Goal: Information Seeking & Learning: Learn about a topic

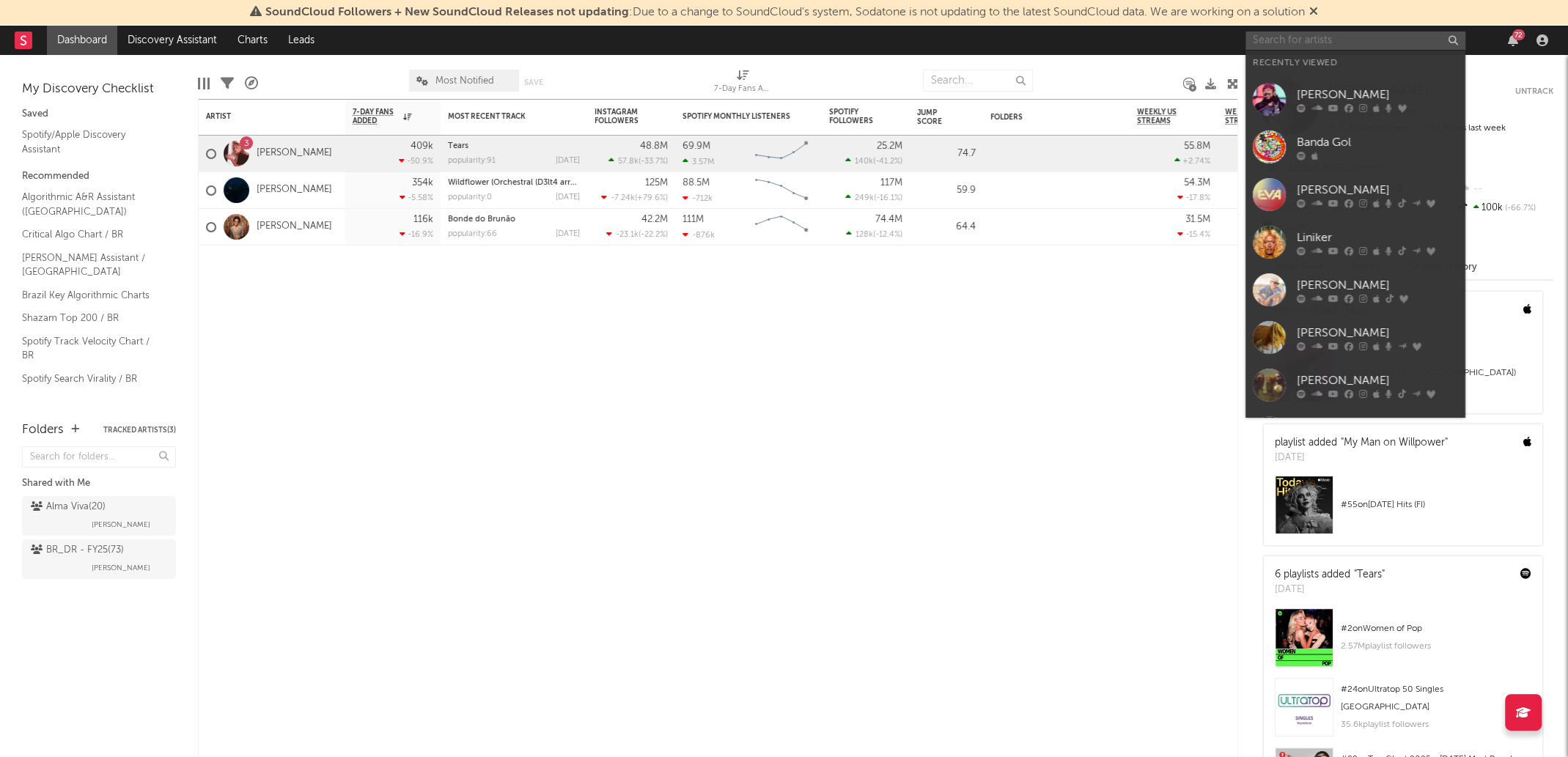
click at [1317, 45] on input "text" at bounding box center [1355, 41] width 219 height 19
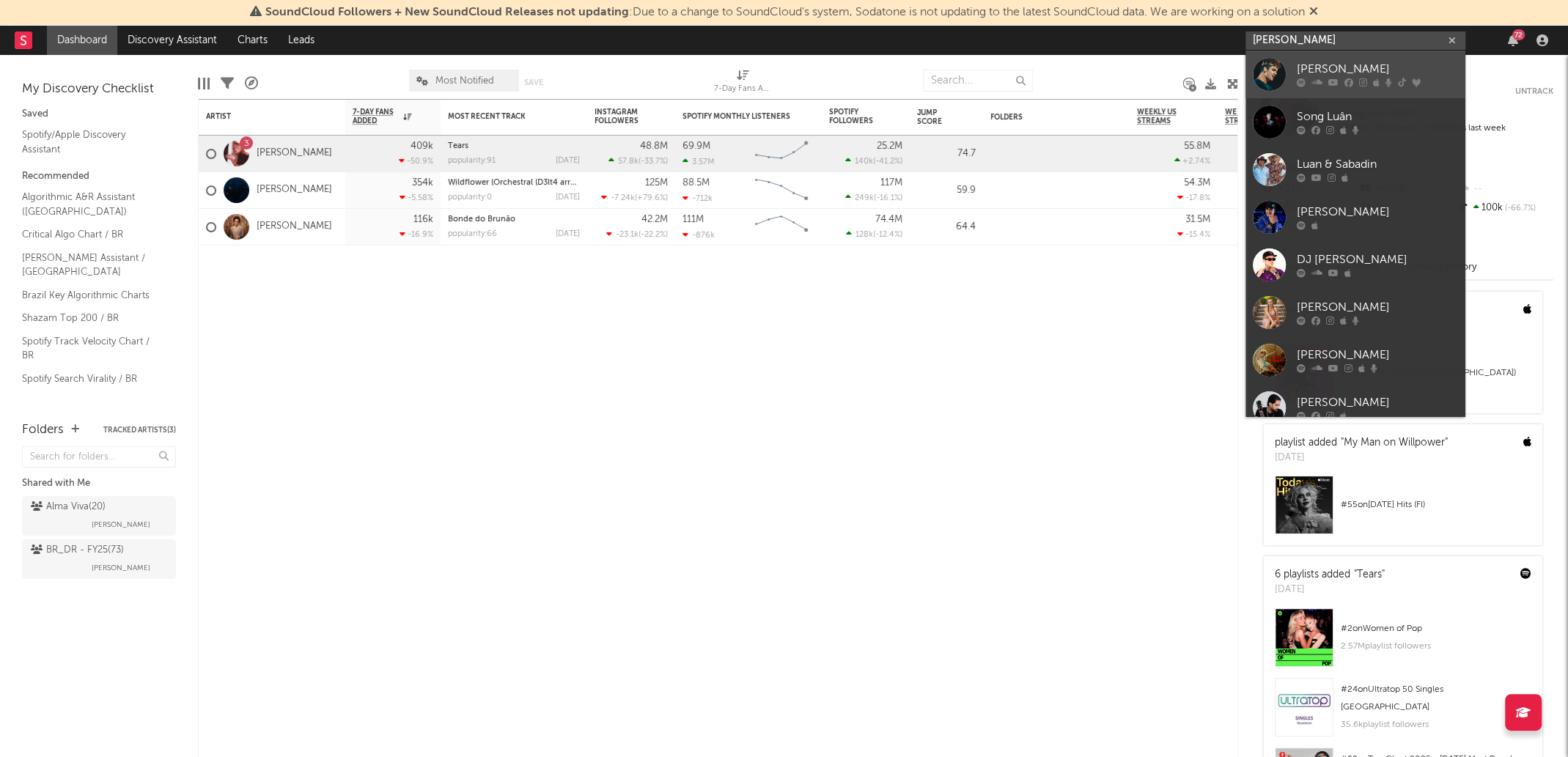
type input "[PERSON_NAME]"
click at [1392, 57] on link "[PERSON_NAME]" at bounding box center [1355, 74] width 219 height 48
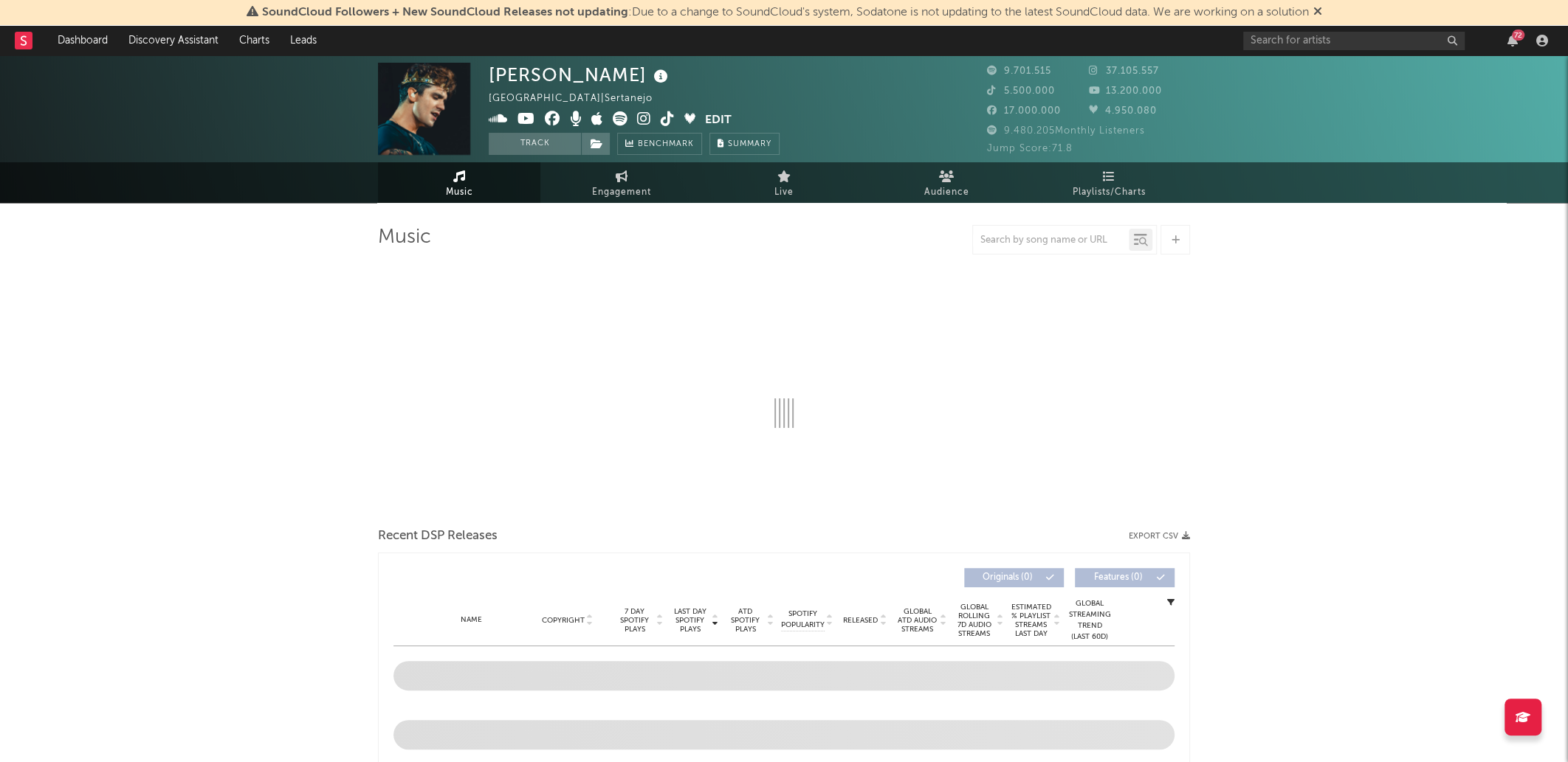
select select "6m"
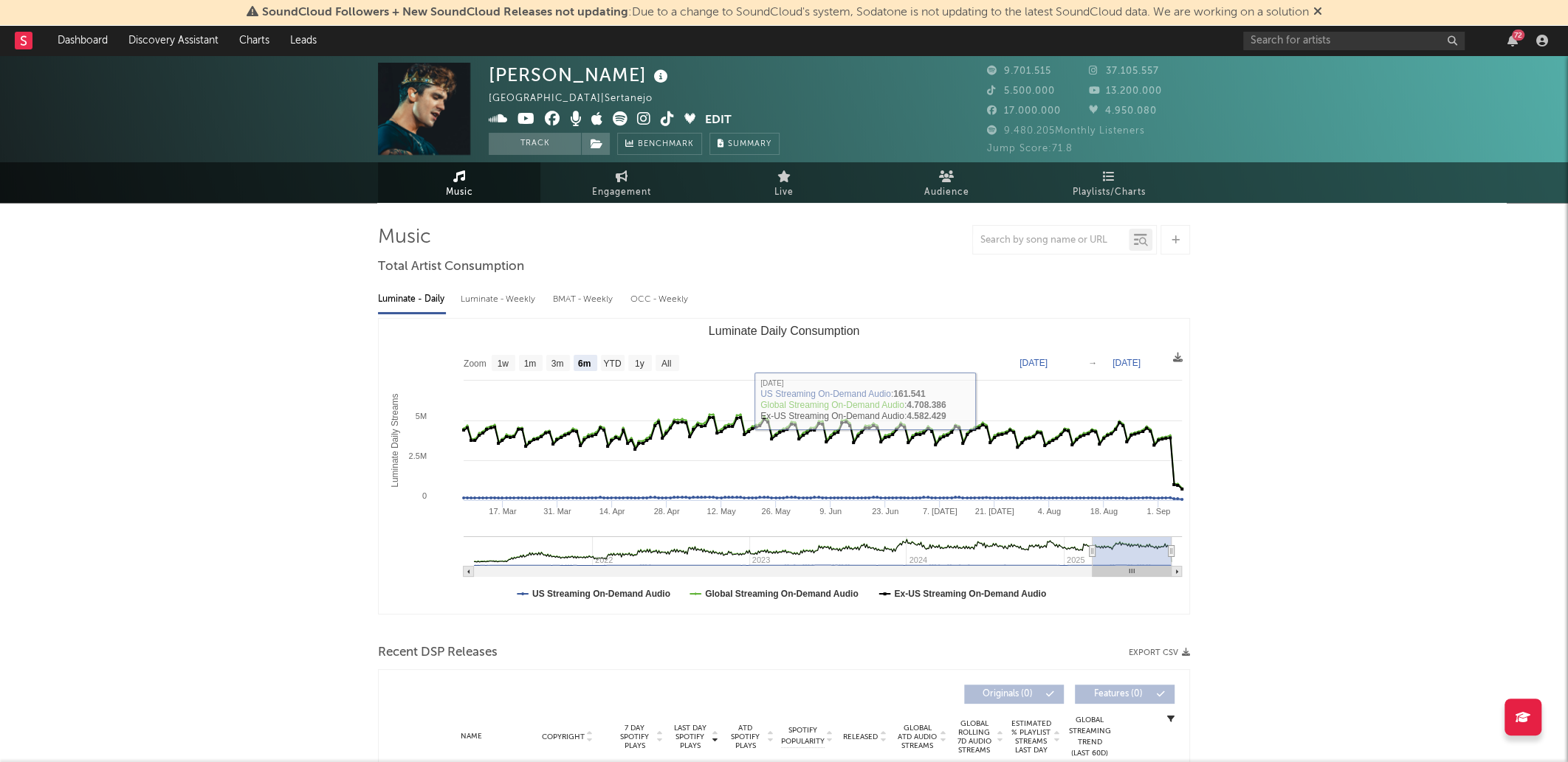
click at [770, 303] on div "Luminate - Daily Luminate - Weekly BMAT - Weekly OCC - Weekly" at bounding box center [784, 300] width 812 height 25
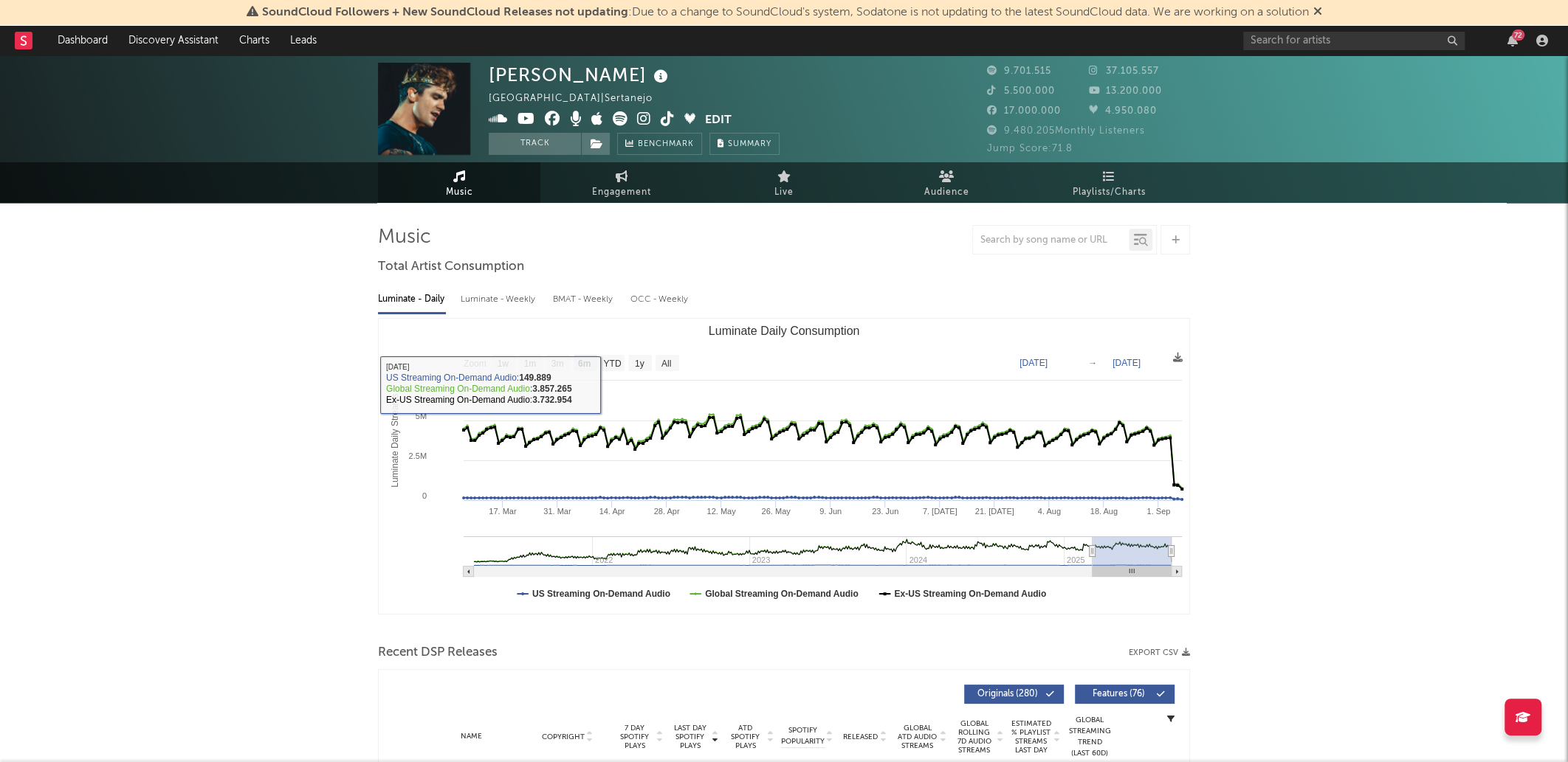
click at [468, 291] on div "Luminate - Weekly" at bounding box center [499, 300] width 78 height 25
select select "6m"
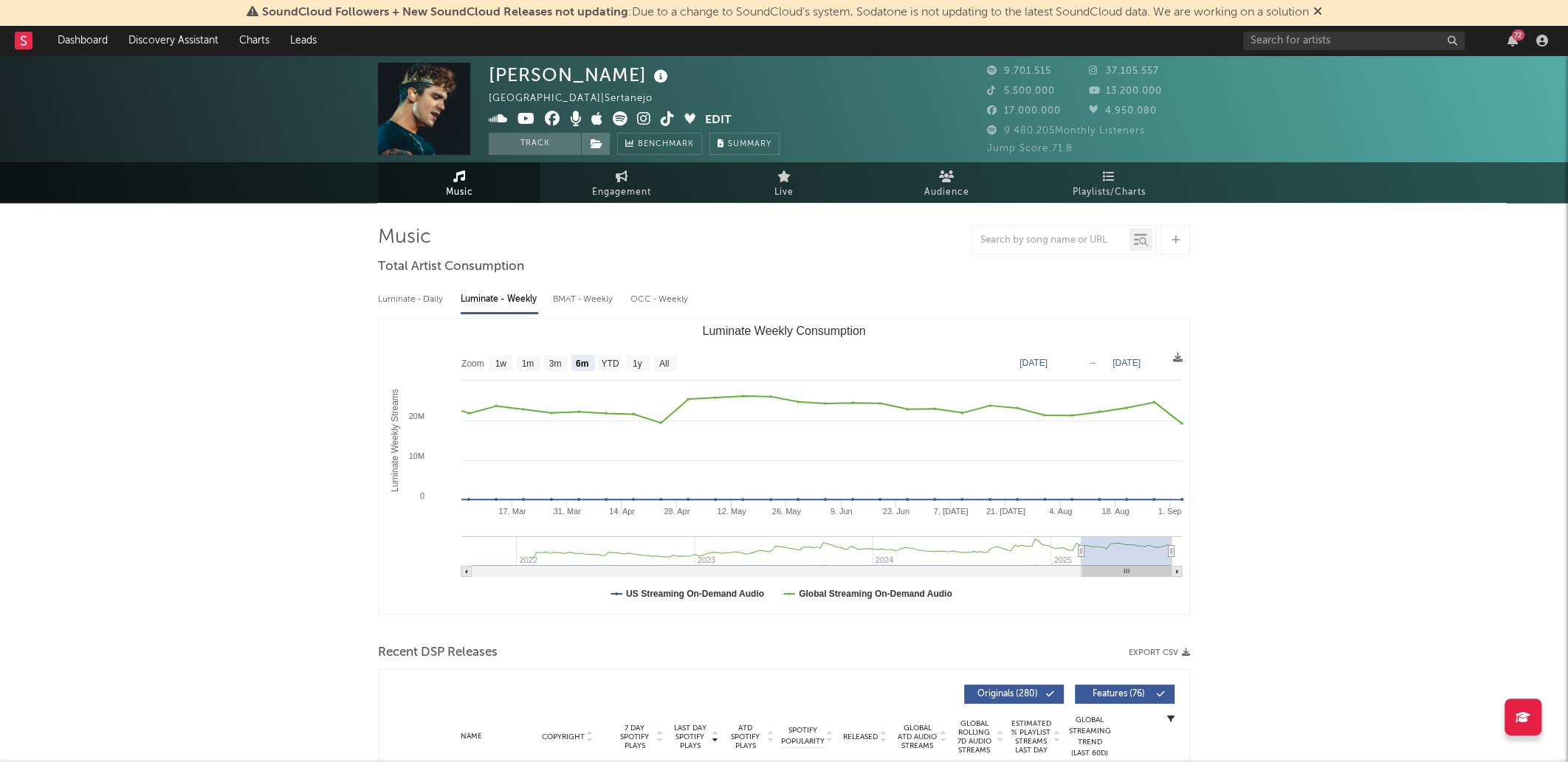
click at [432, 310] on div "Luminate - Daily" at bounding box center [412, 300] width 68 height 25
select select "6m"
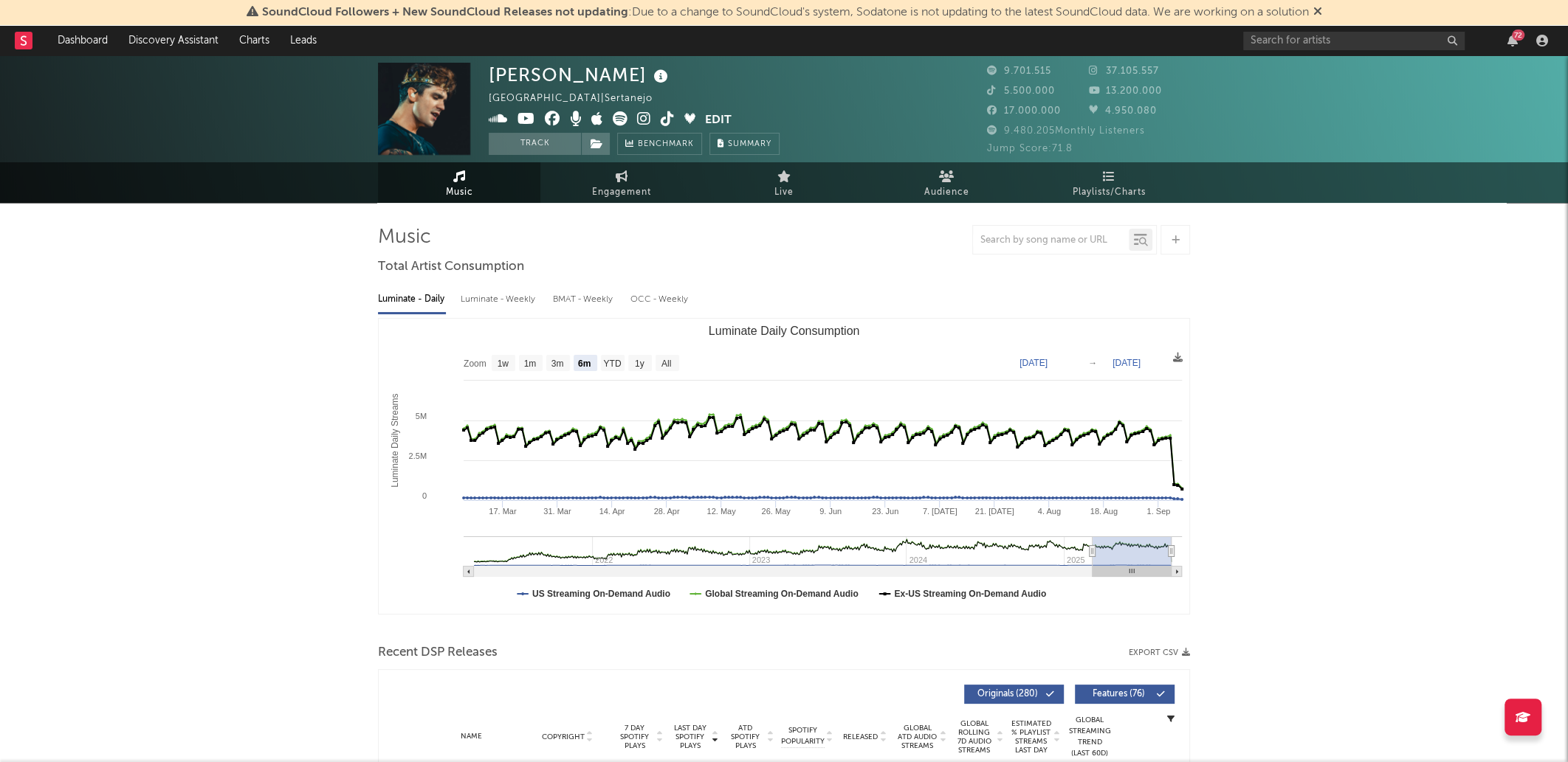
click at [529, 354] on rect "Luminate Daily Consumption" at bounding box center [784, 467] width 811 height 295
click at [1175, 356] on icon at bounding box center [1178, 358] width 10 height 10
click at [1100, 368] on span "Download as CSV" at bounding box center [1105, 372] width 147 height 25
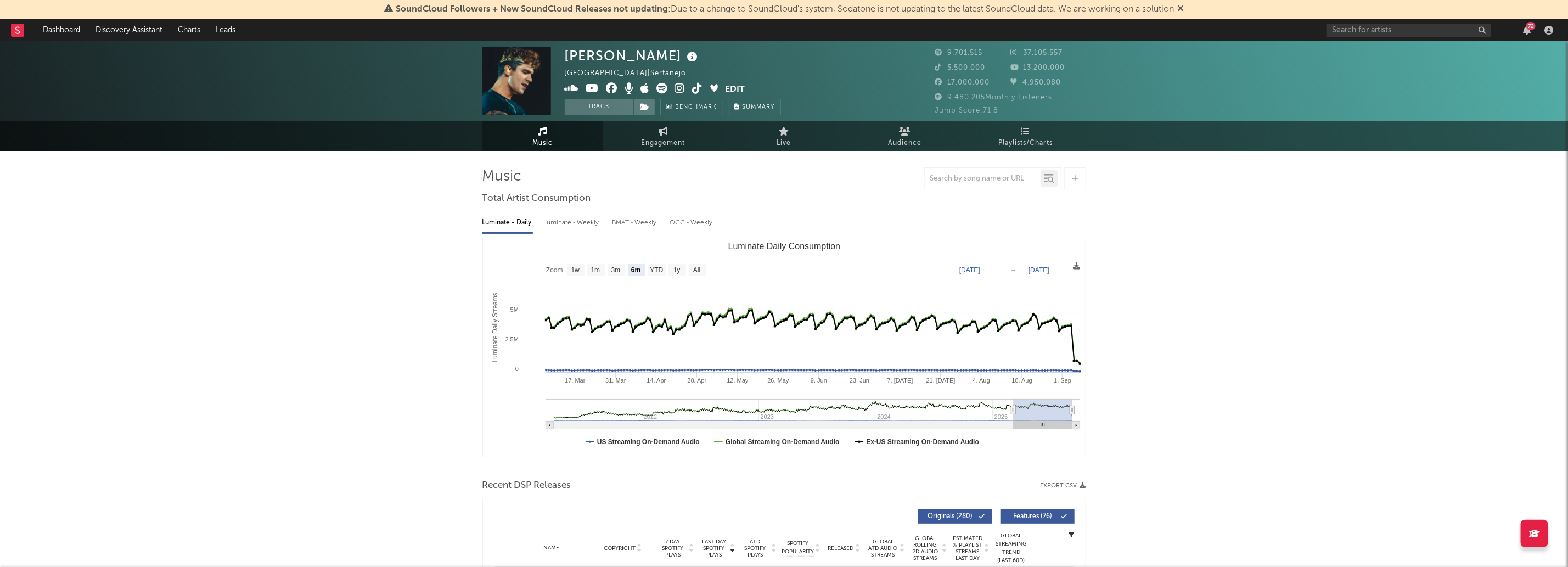
type input "[DATE]"
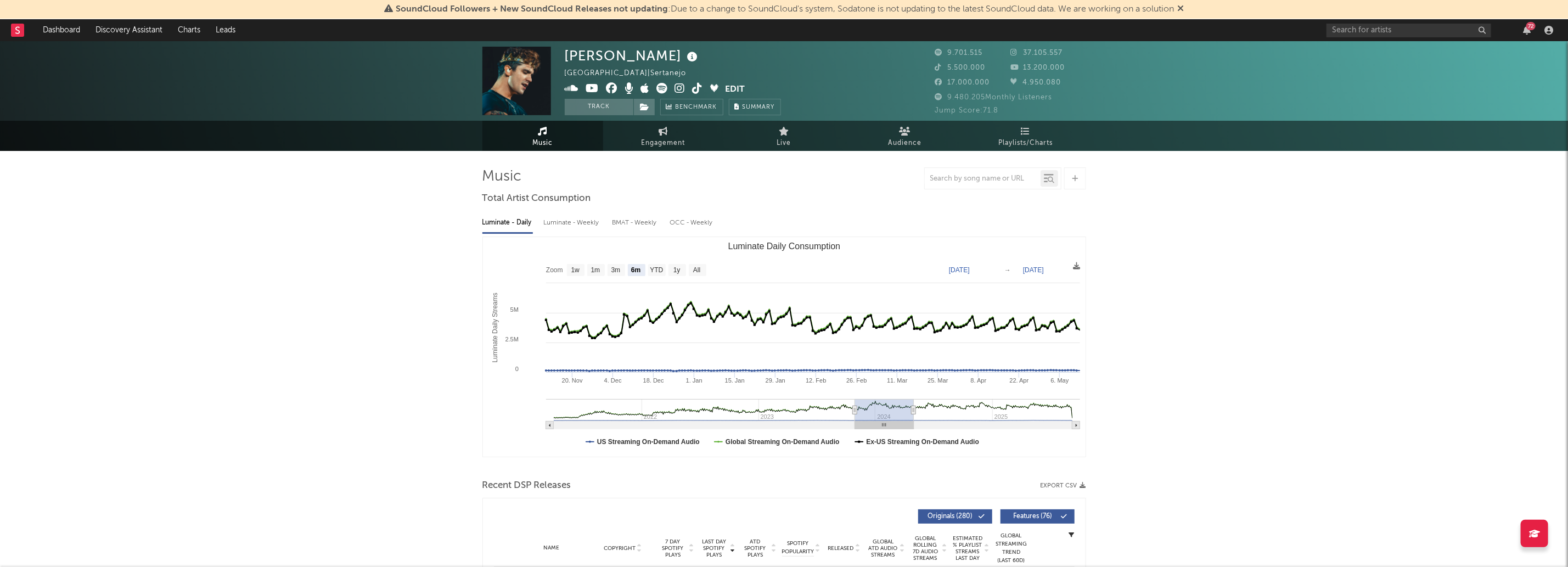
type input "[DATE]"
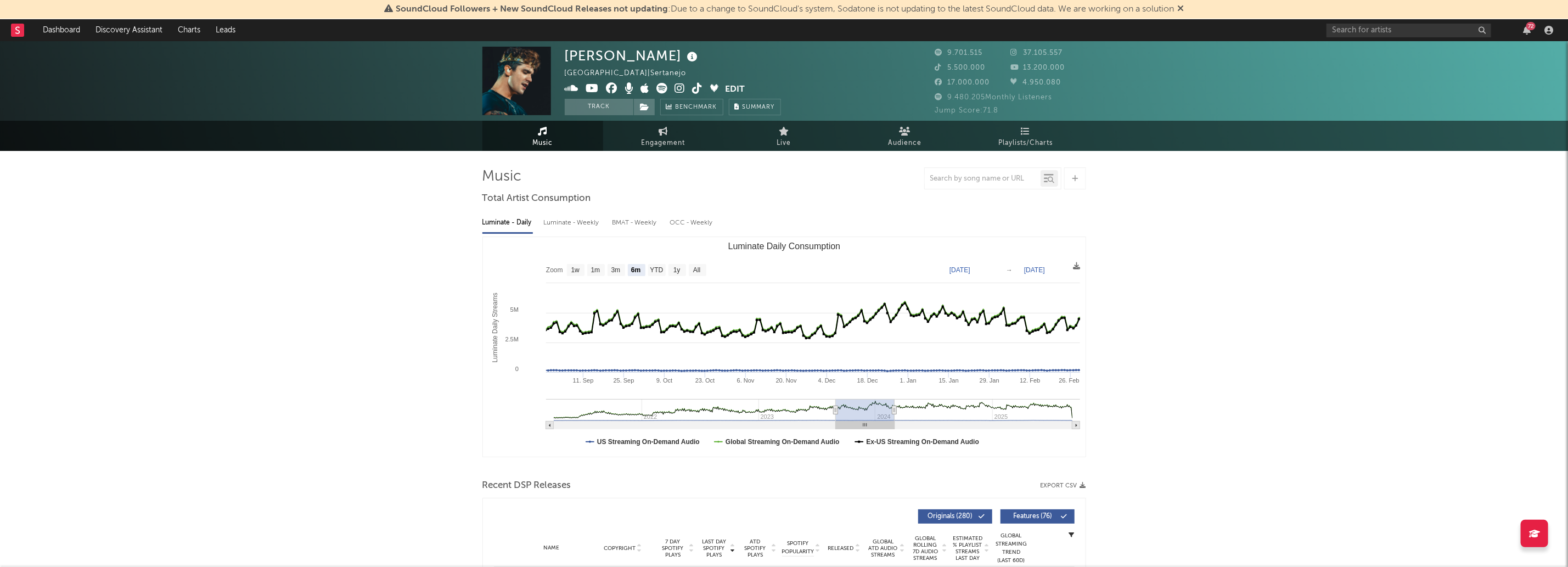
type input "[DATE]"
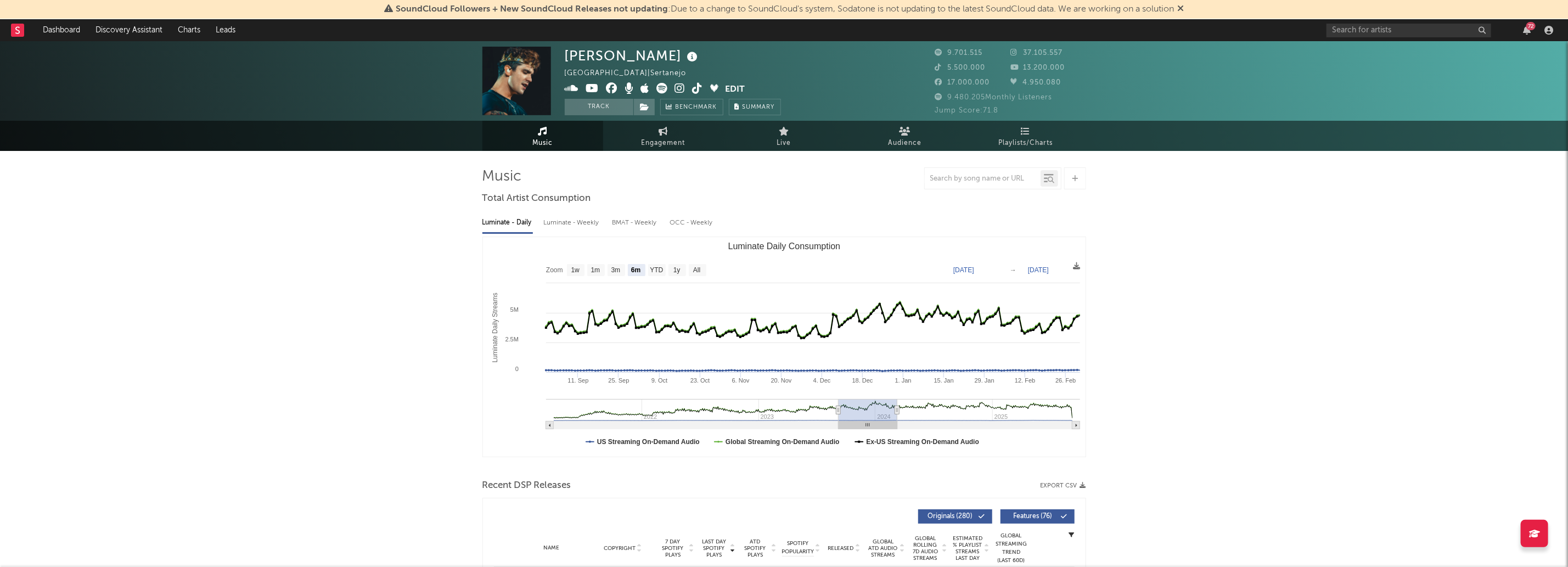
type input "[DATE]"
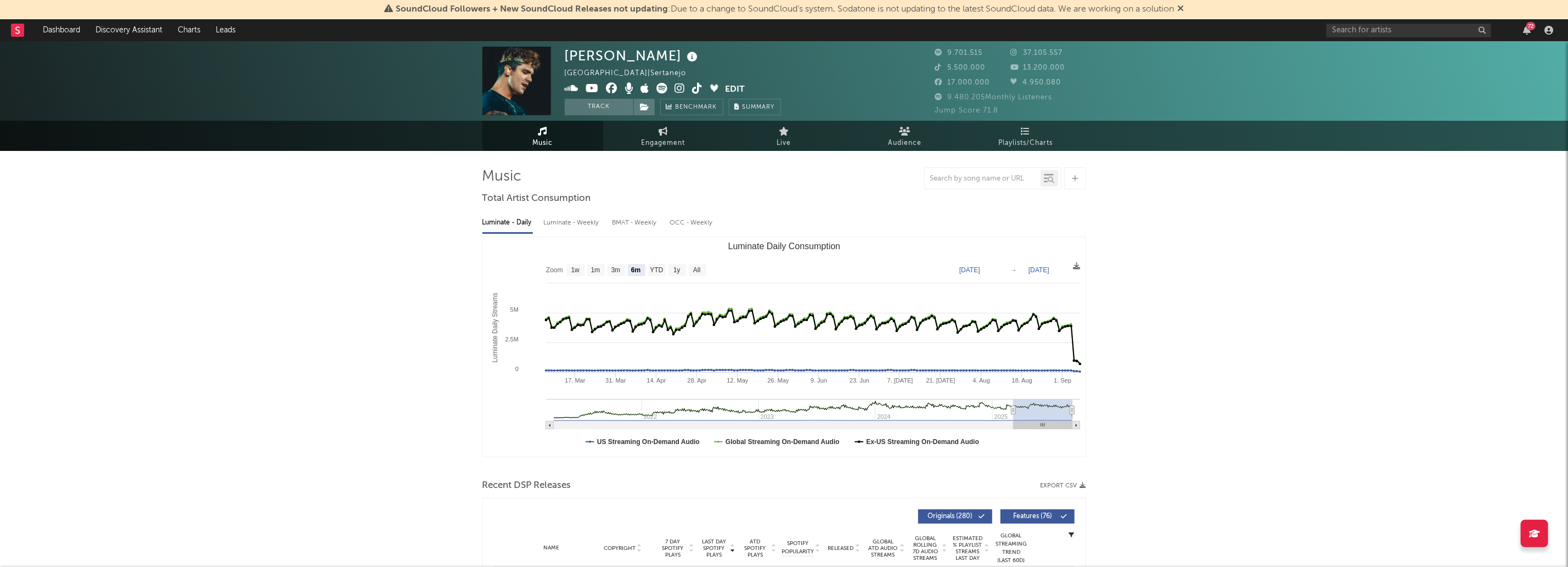
drag, startPoint x: 1035, startPoint y: 412, endPoint x: 1216, endPoint y: 432, distance: 182.1
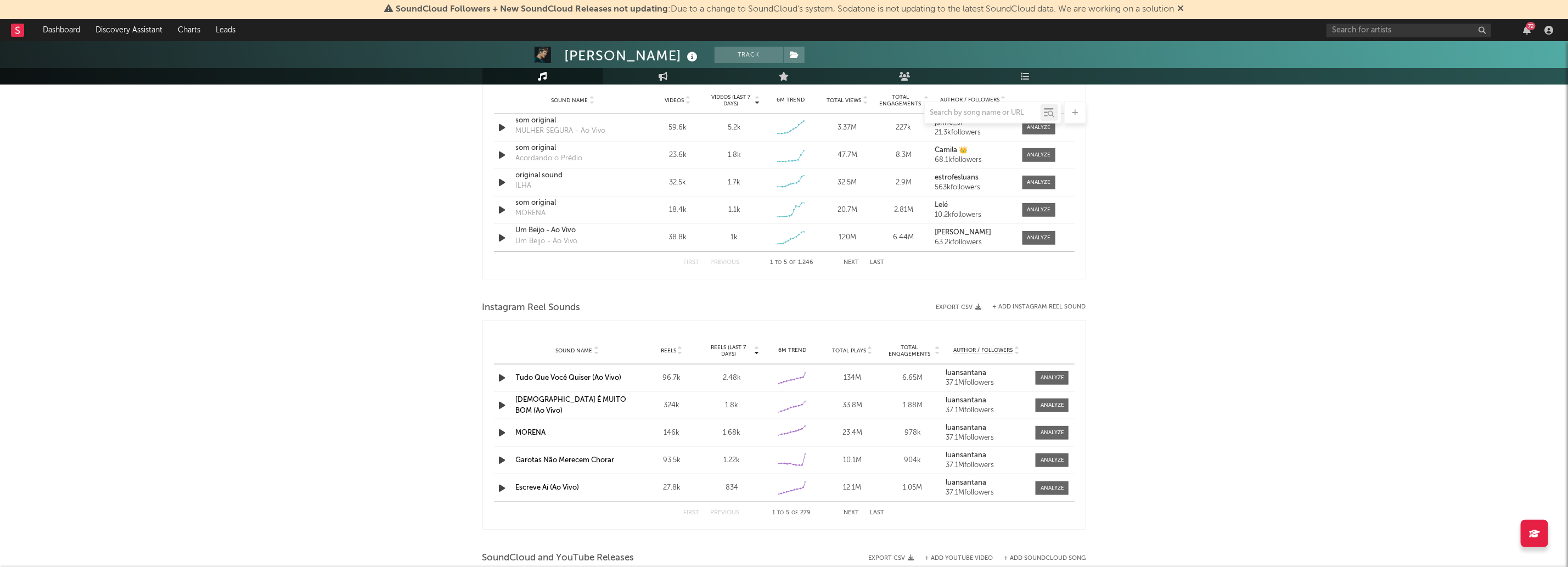
scroll to position [799, 0]
click at [1174, 301] on div "[PERSON_NAME] Track [GEOGRAPHIC_DATA] | Sertanejo Edit Track Benchmark Summary …" at bounding box center [784, 72] width 1568 height 1659
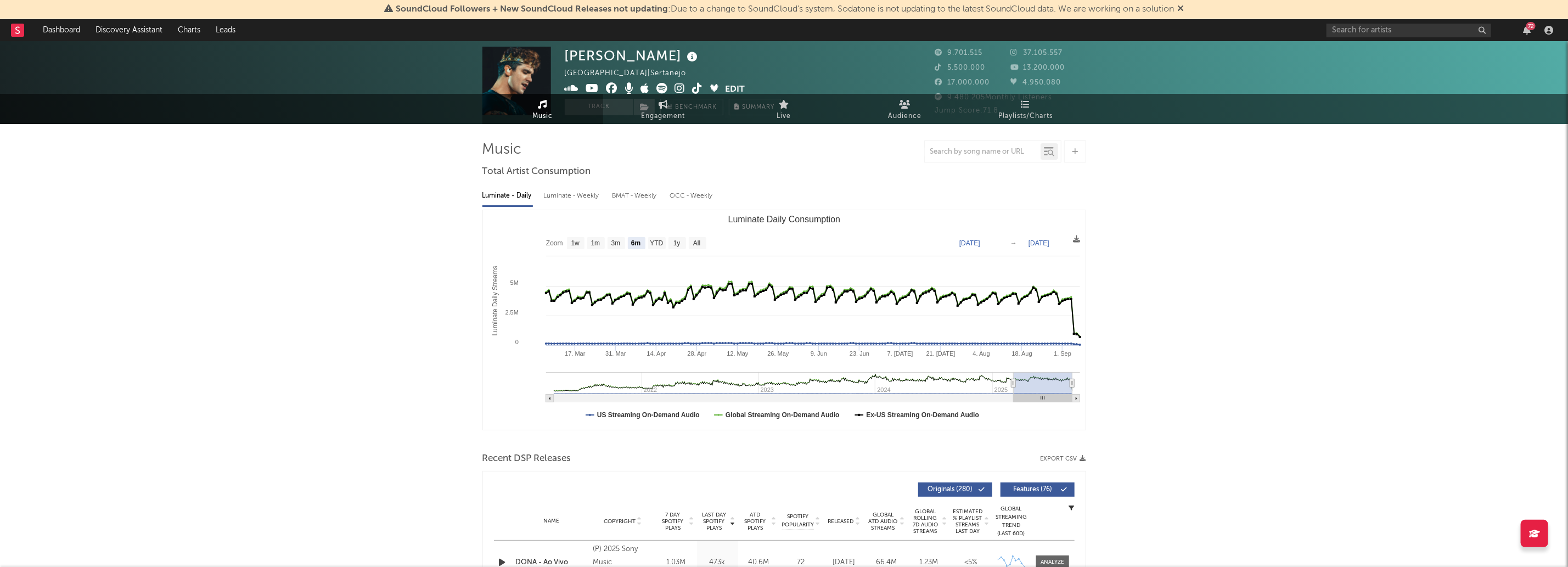
scroll to position [0, 0]
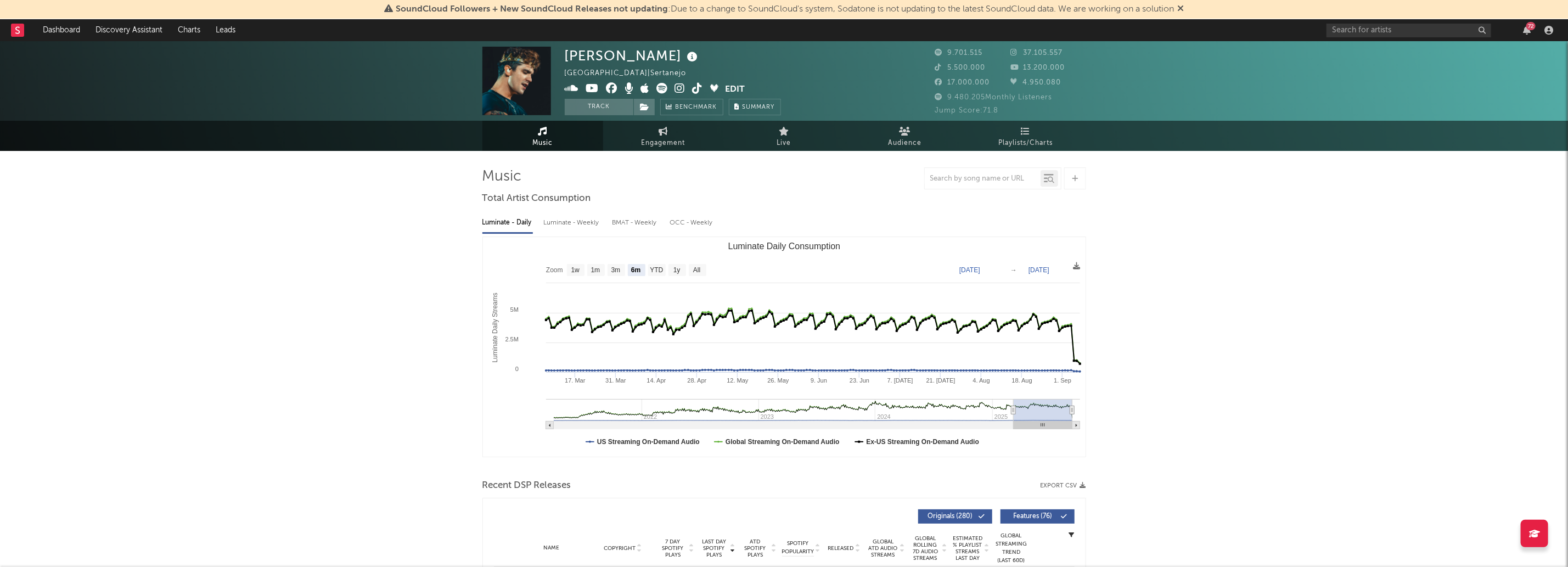
drag, startPoint x: 1065, startPoint y: 415, endPoint x: 1105, endPoint y: 407, distance: 40.8
click at [940, 427] on rect "Luminate Daily Consumption" at bounding box center [813, 425] width 534 height 8
type input "[DATE]"
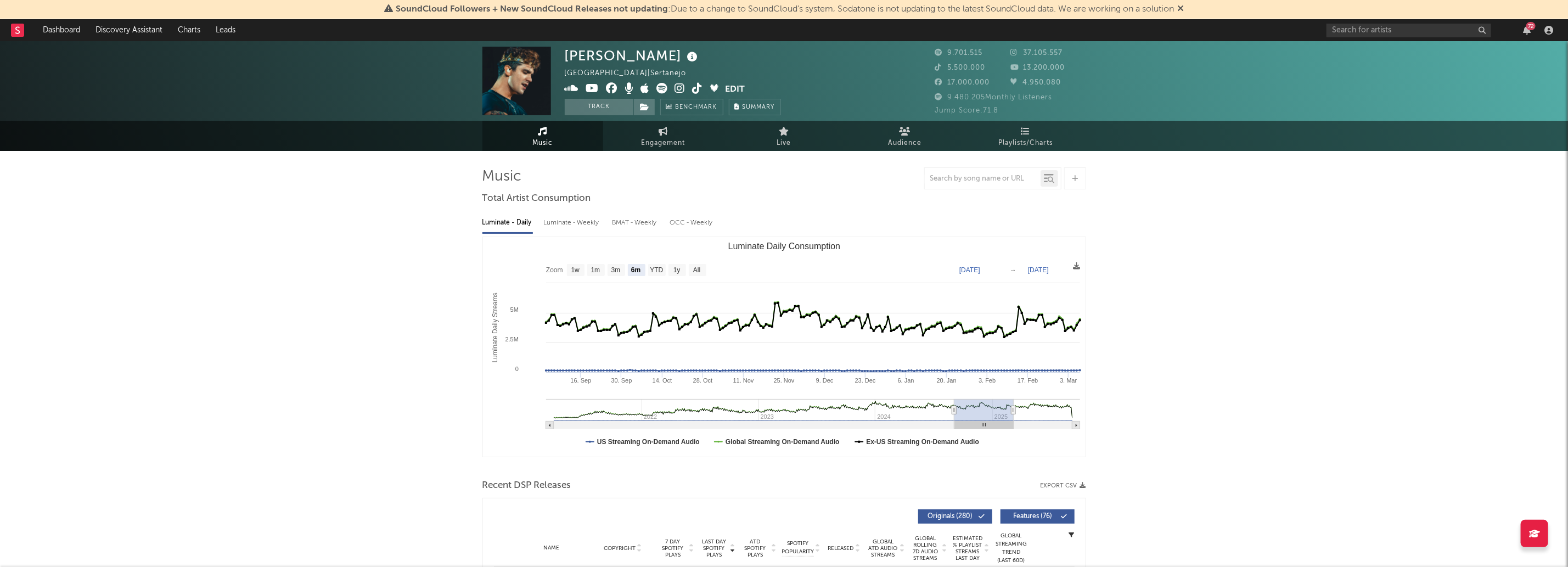
drag, startPoint x: 940, startPoint y: 427, endPoint x: 972, endPoint y: 420, distance: 32.8
click at [972, 420] on icon "Created with Highcharts 10.3.3 Luminate Daily Streams Luminate Daily Consumptio…" at bounding box center [784, 347] width 603 height 220
type input "[DATE]"
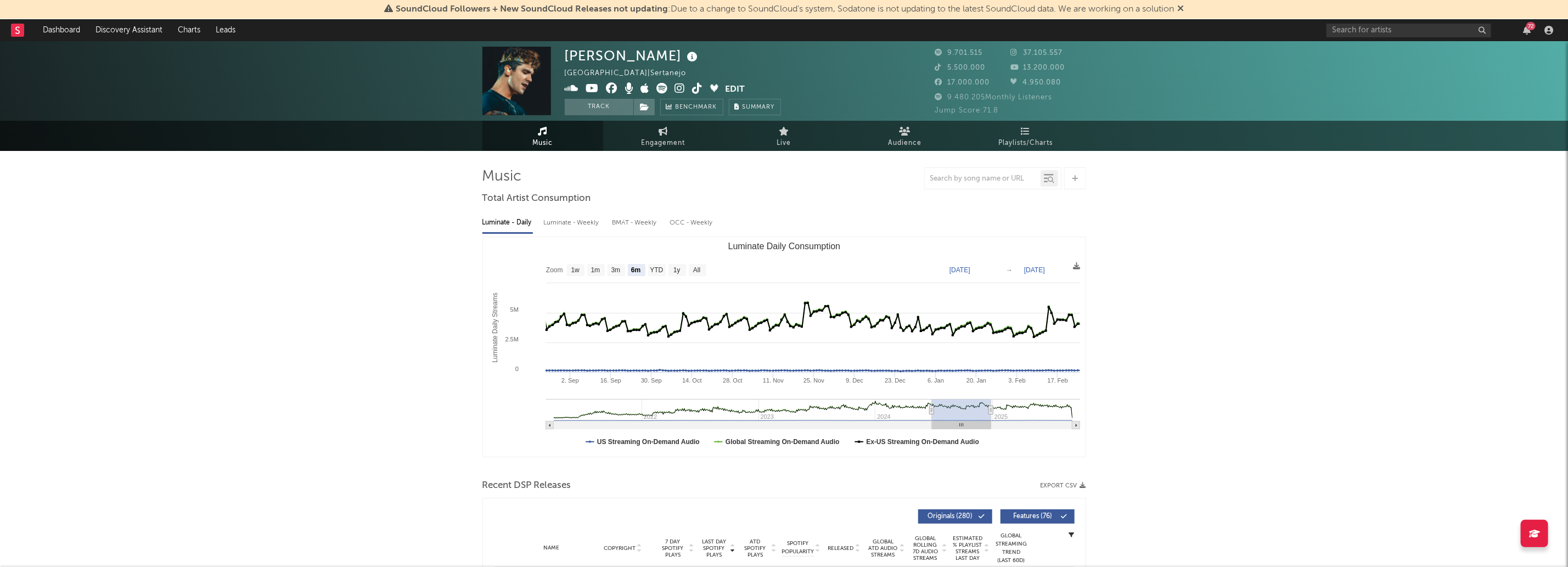
type input "[DATE]"
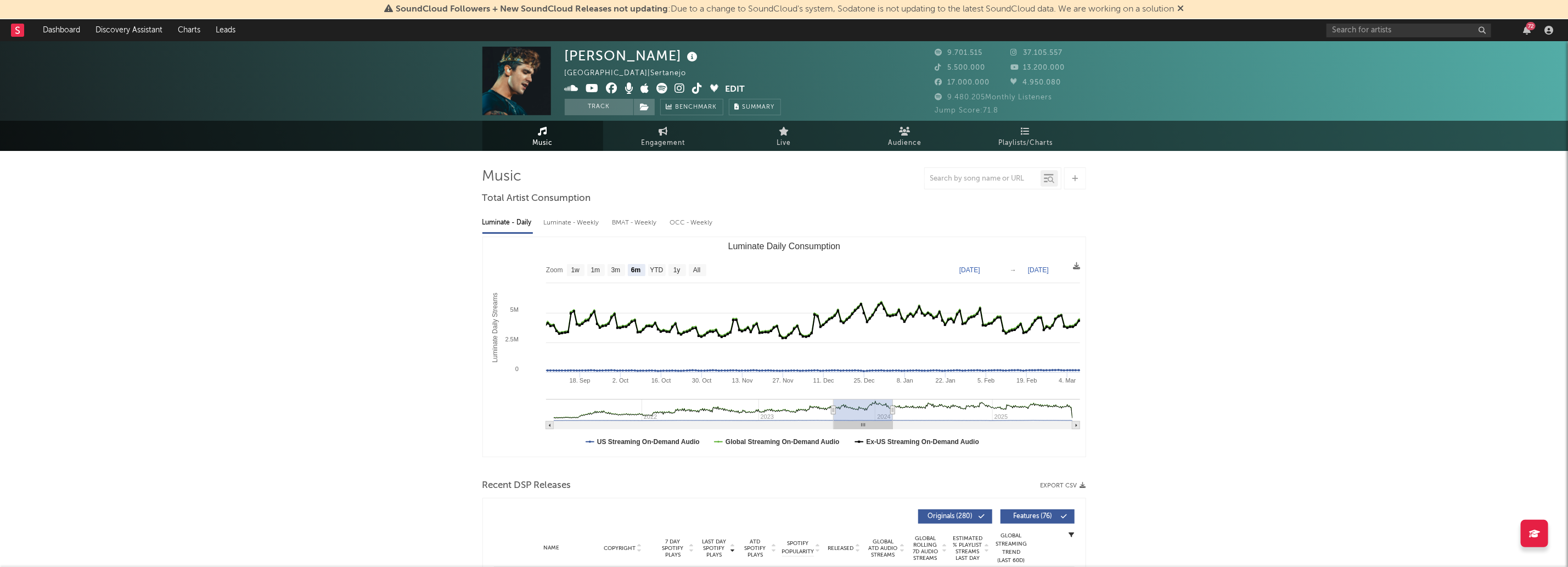
type input "[DATE]"
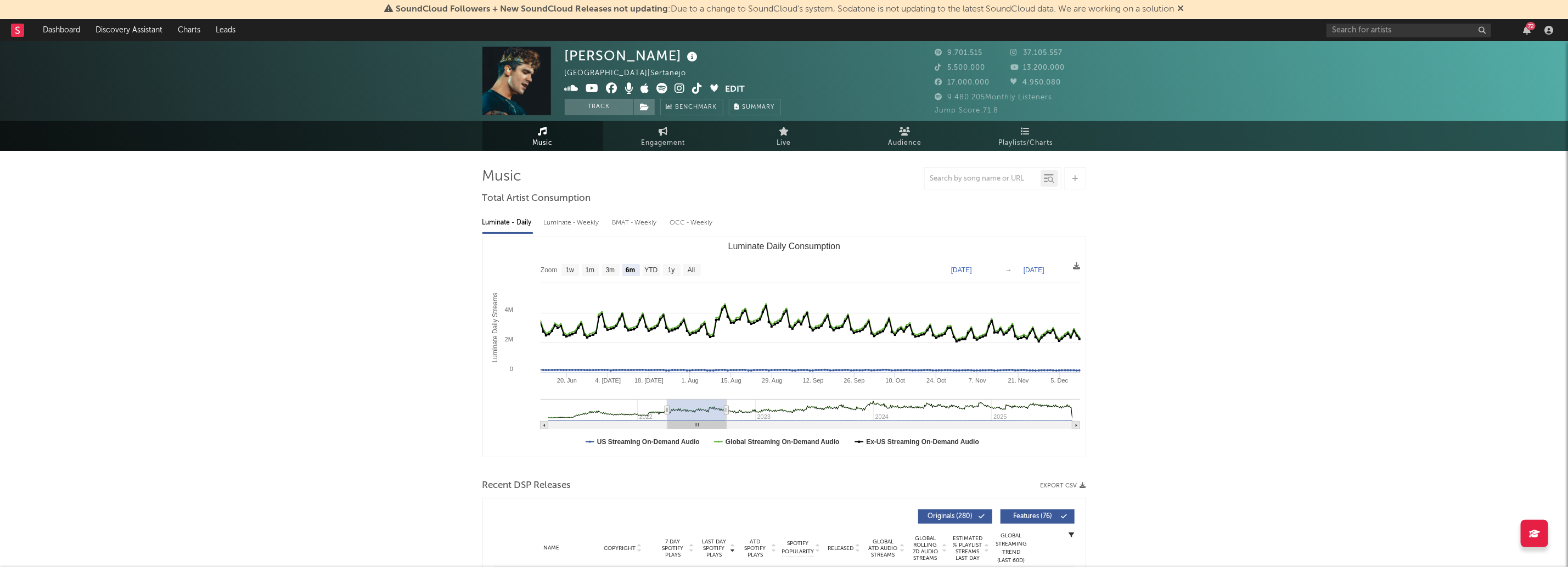
type input "[DATE]"
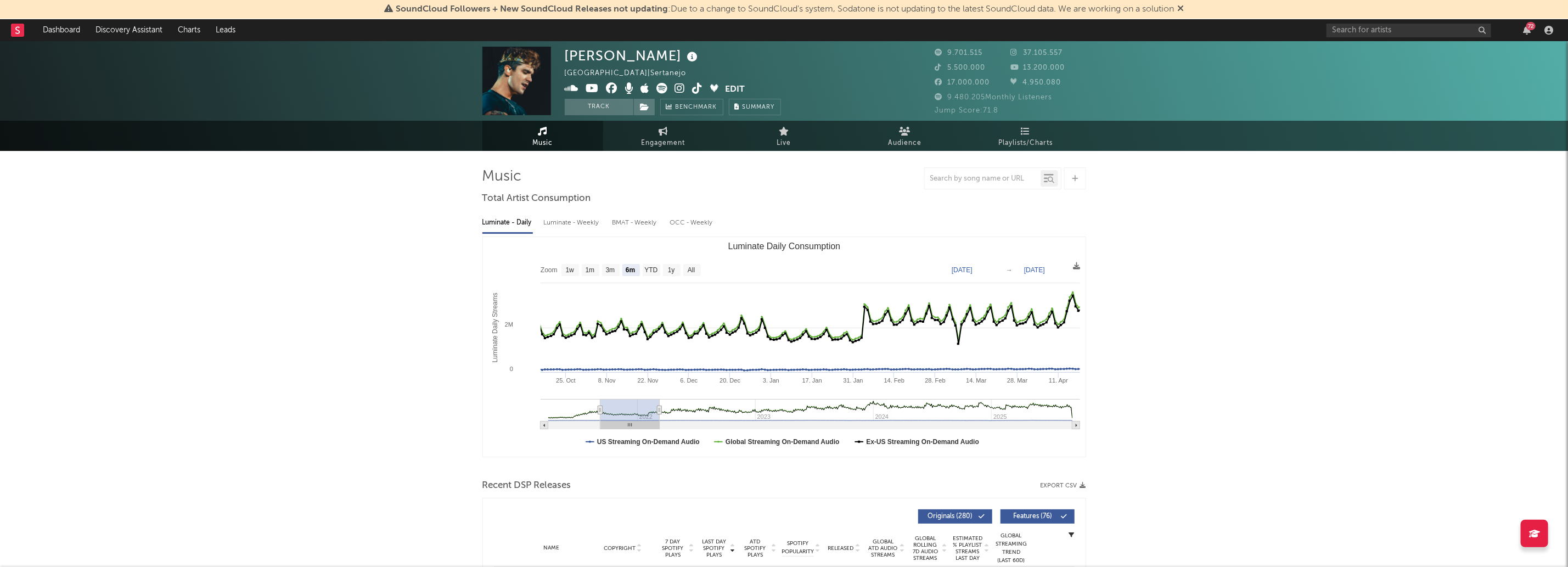
type input "[DATE]"
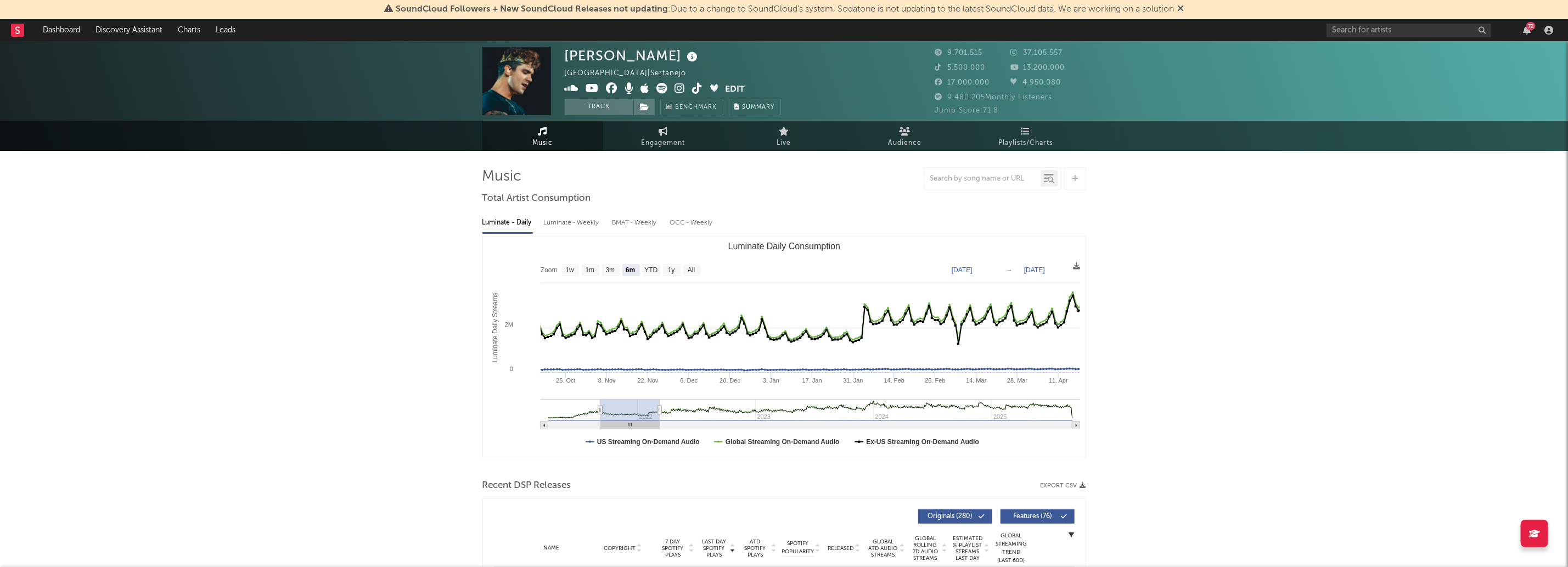
type input "[DATE]"
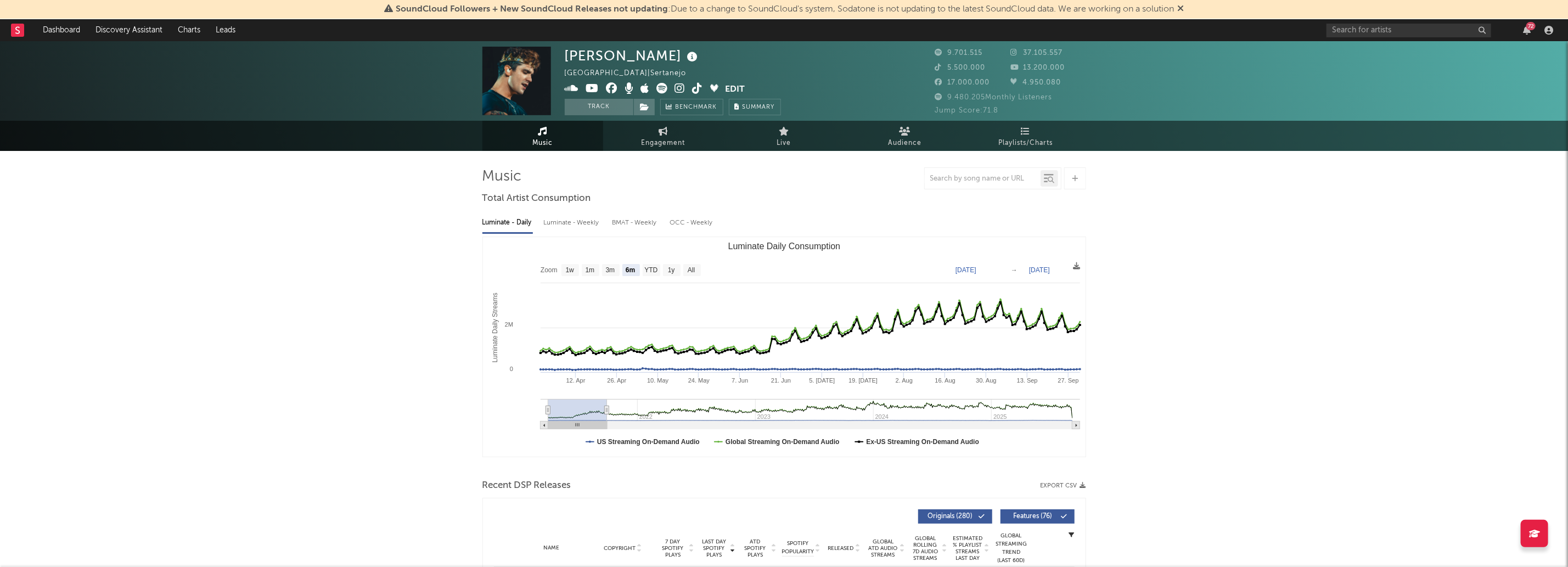
type input "[DATE]"
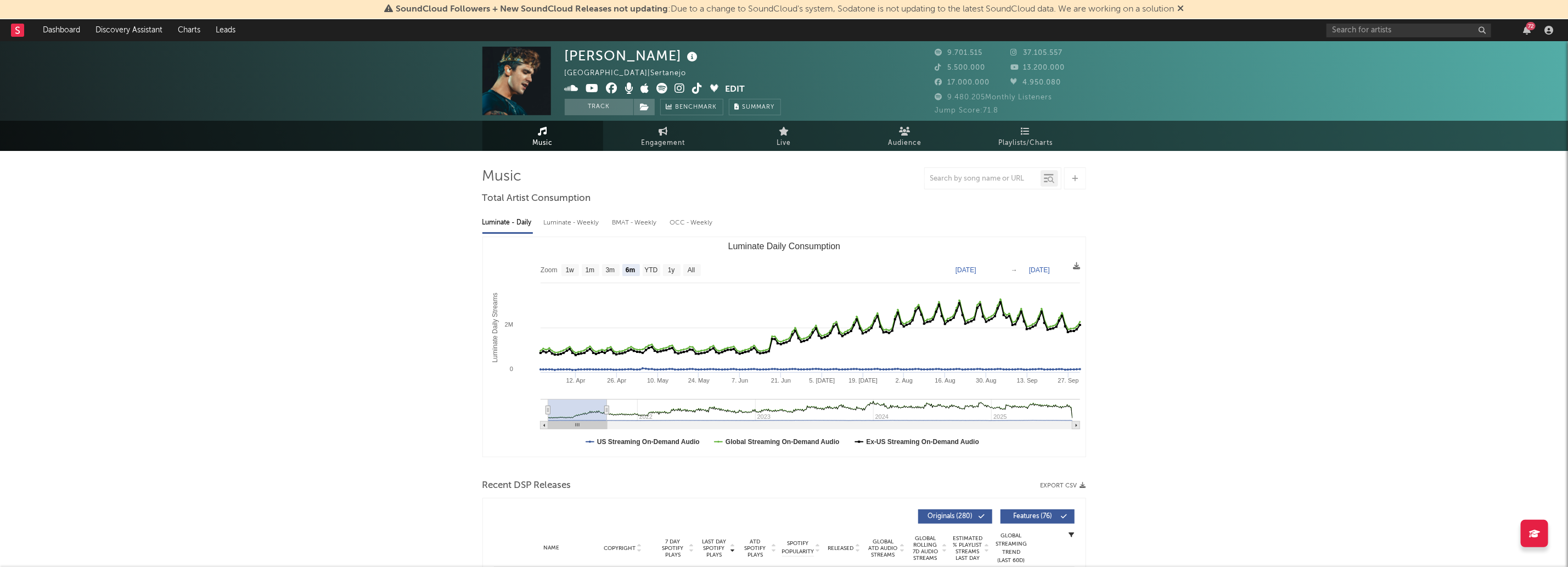
type input "[DATE]"
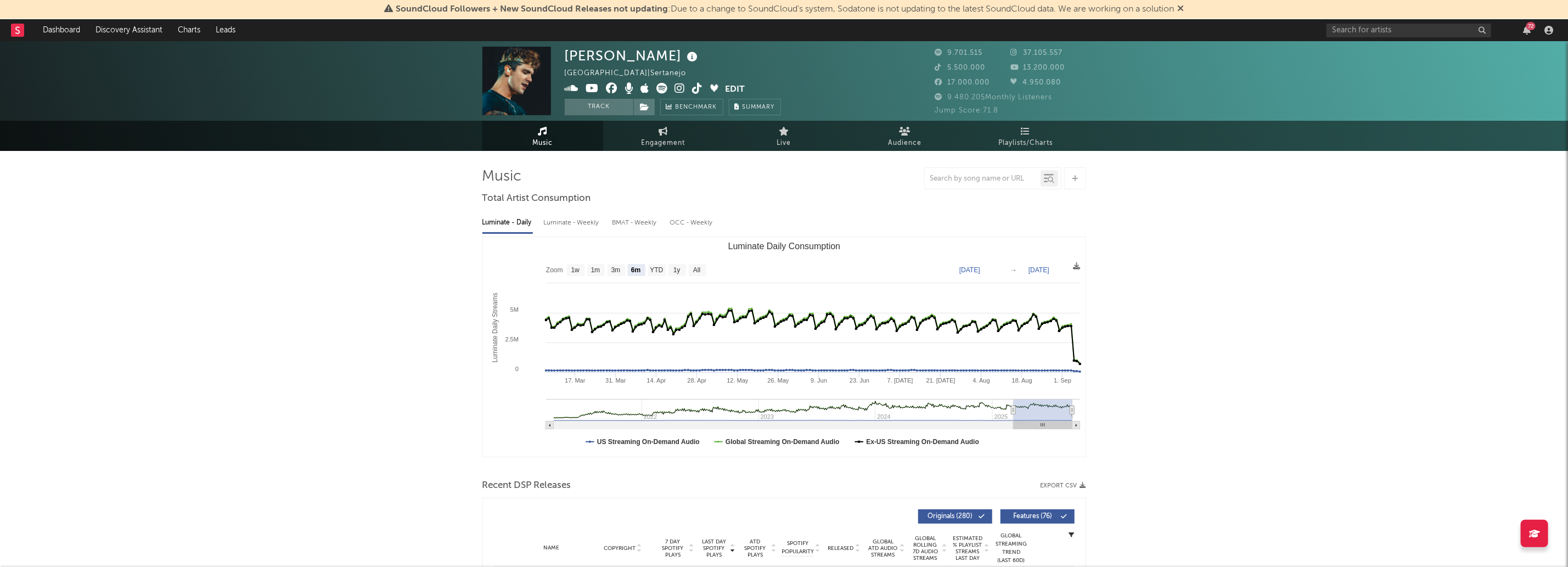
drag, startPoint x: 972, startPoint y: 420, endPoint x: 1414, endPoint y: 466, distance: 444.4
